Goal: Find specific page/section

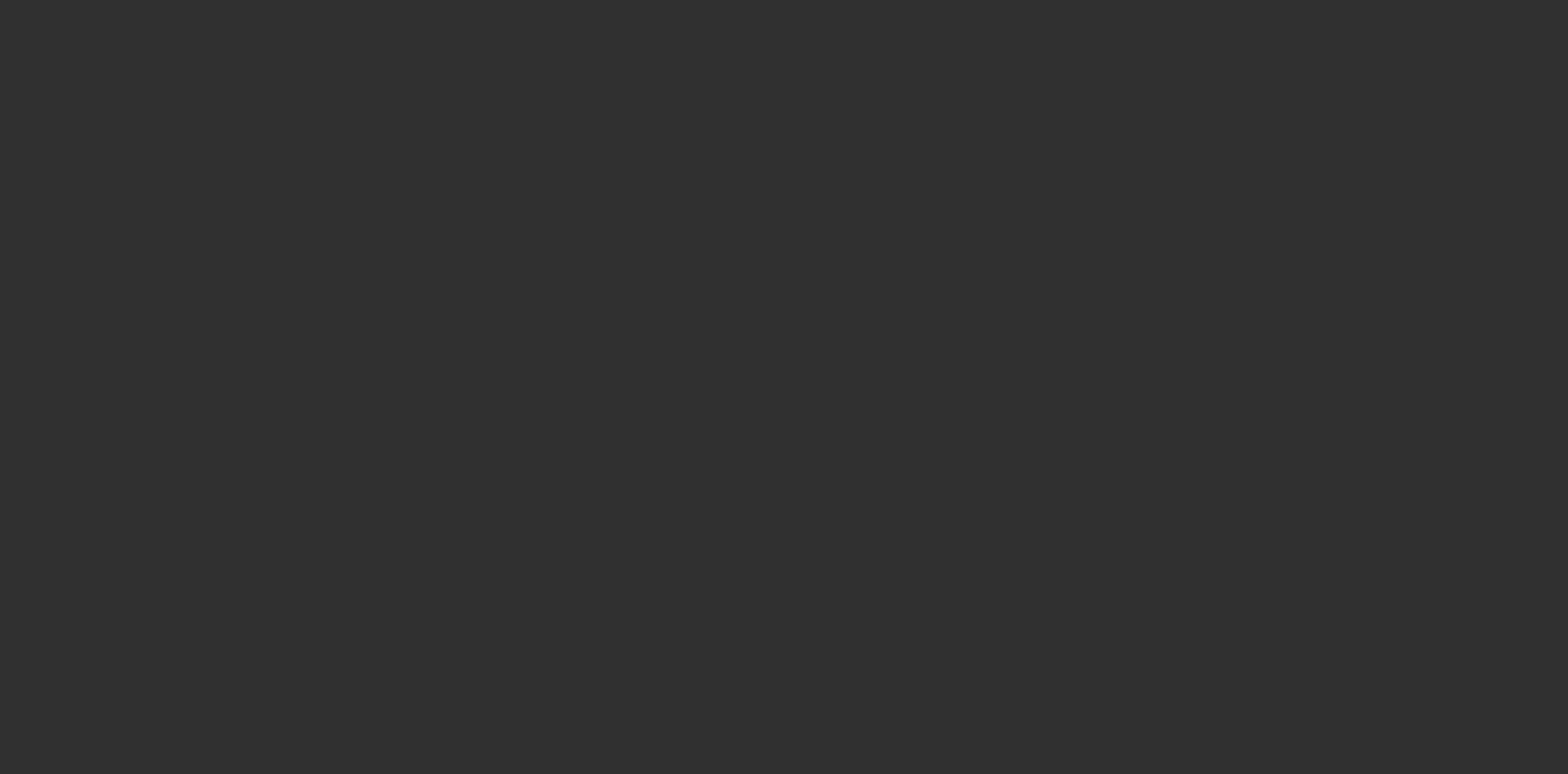
select select "10"
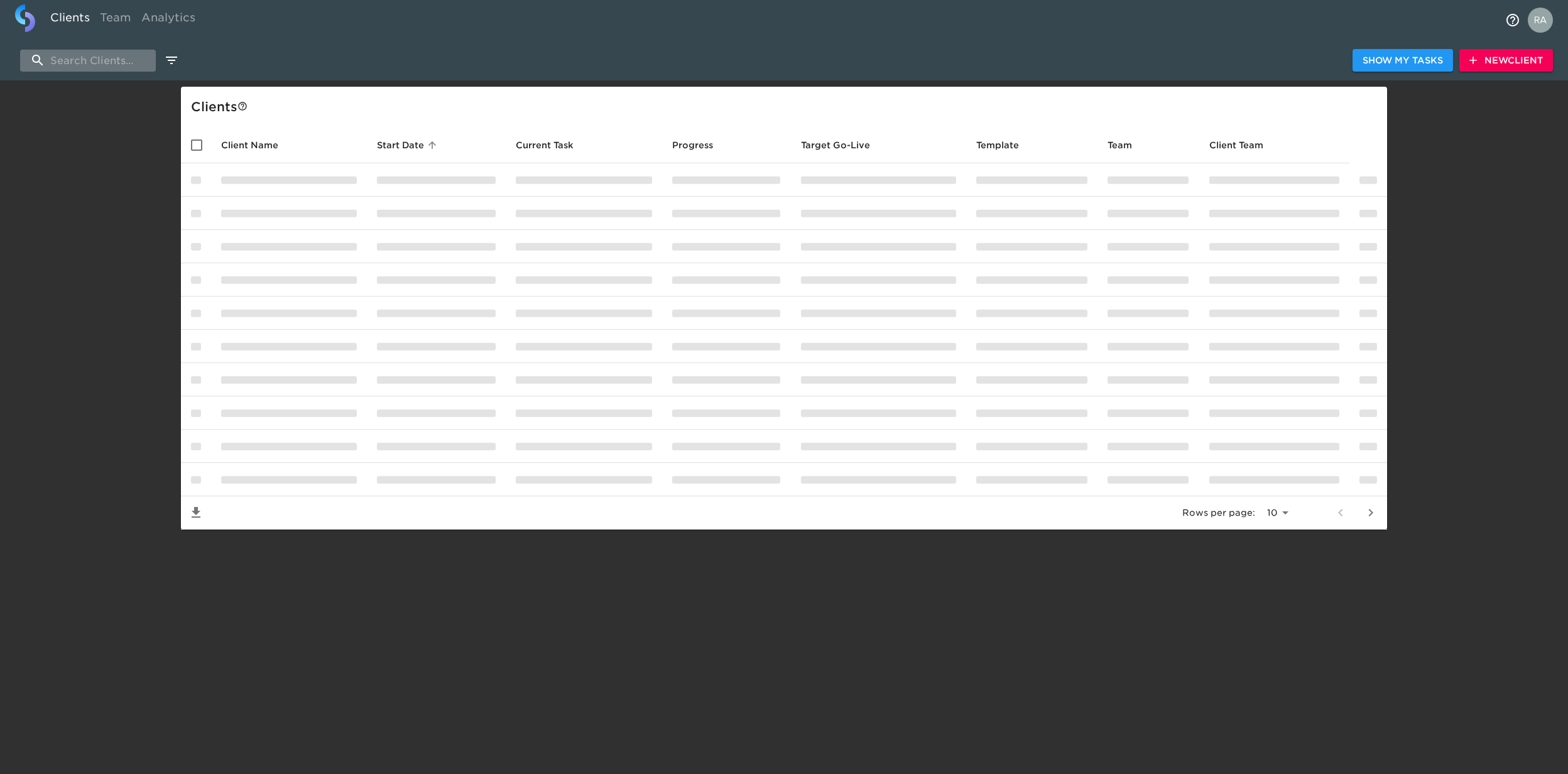
click at [86, 70] on input "search" at bounding box center [88, 60] width 136 height 22
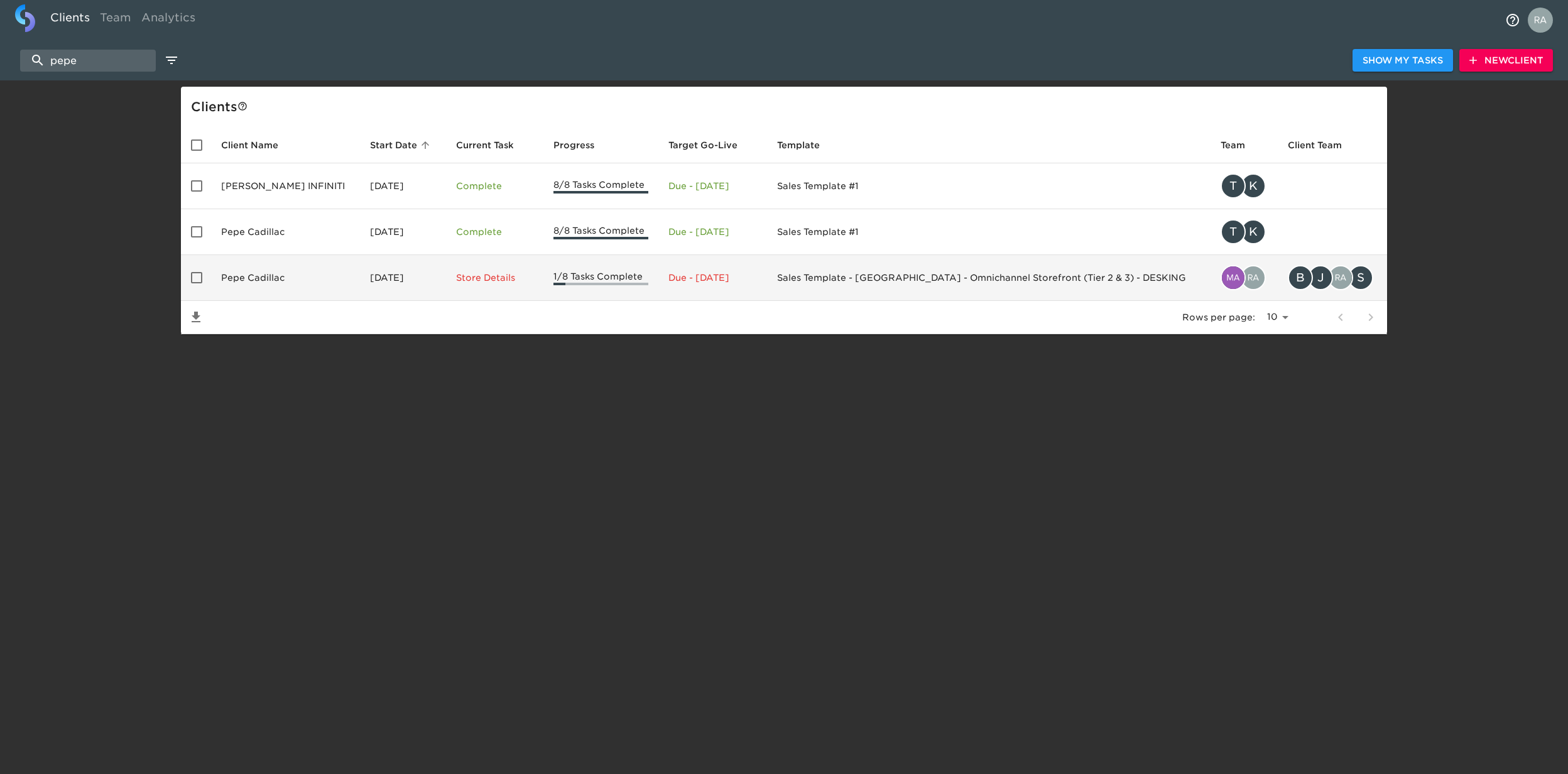
type input "pepe"
click at [578, 283] on div "enhanced table" at bounding box center [600, 283] width 95 height 2
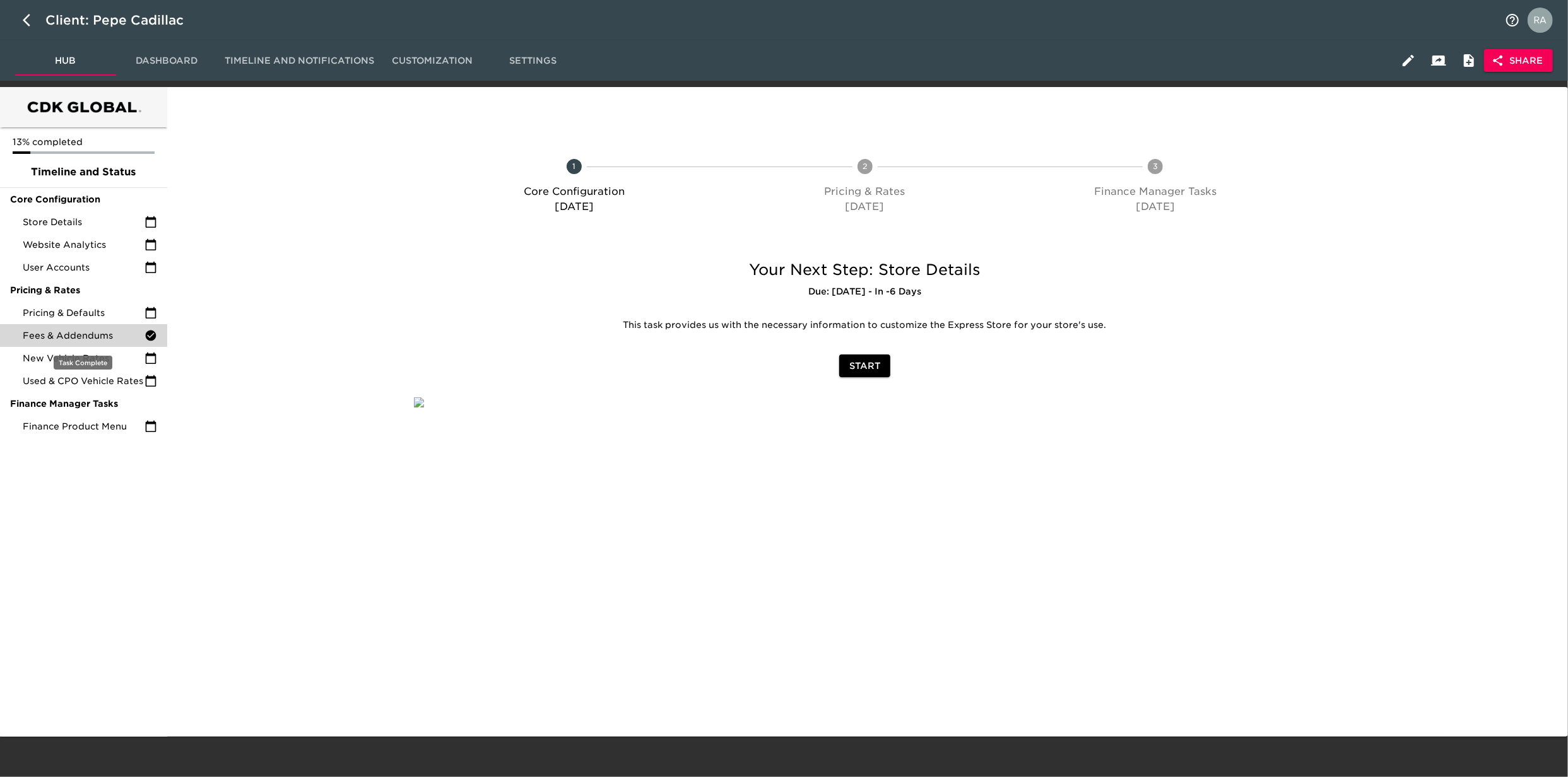
click at [70, 339] on span "Fees & Addendums" at bounding box center [83, 335] width 122 height 13
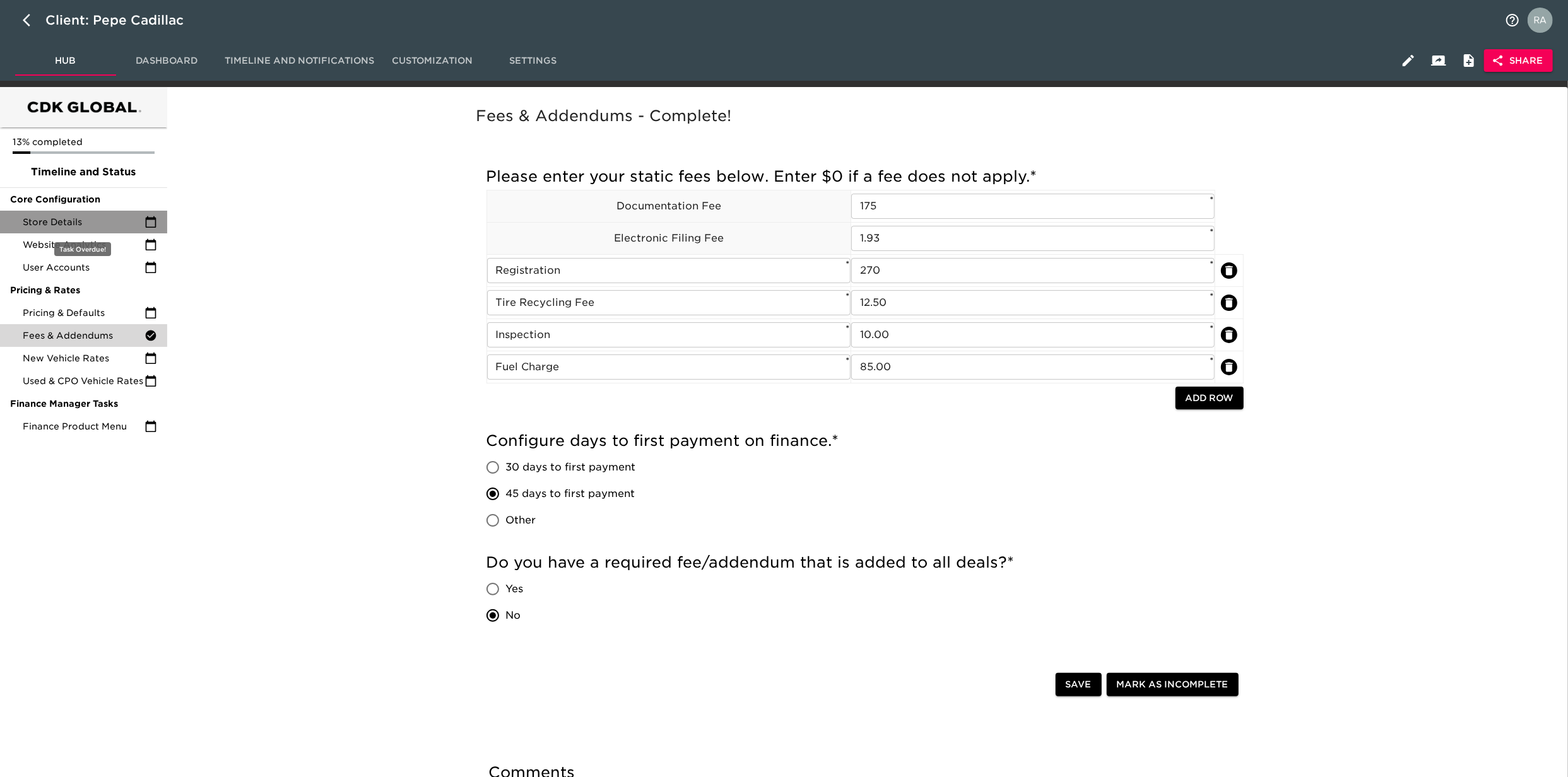
click at [88, 221] on span "Store Details" at bounding box center [83, 222] width 122 height 13
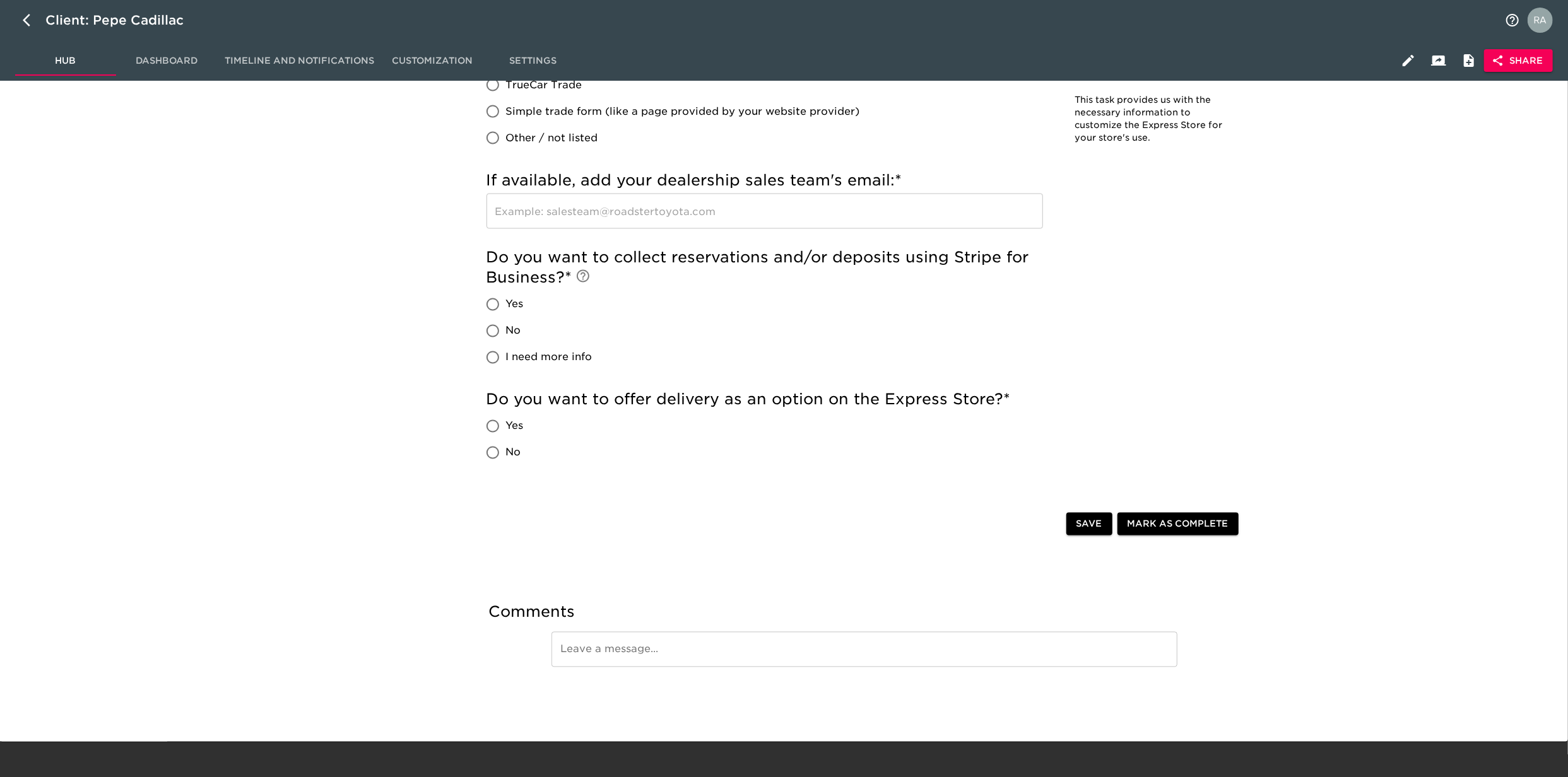
scroll to position [2136, 0]
